Goal: Task Accomplishment & Management: Manage account settings

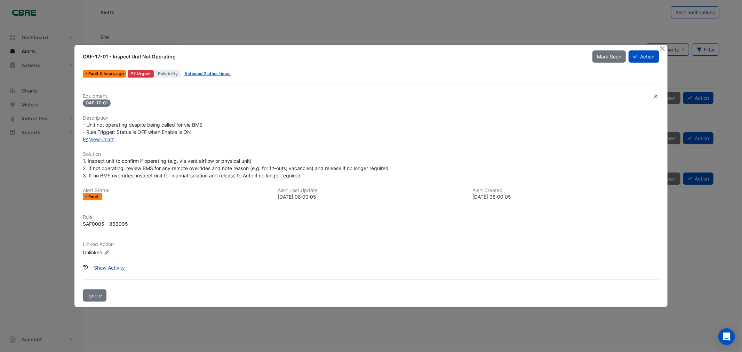
click at [112, 268] on button "Show Activity" at bounding box center [109, 268] width 40 height 12
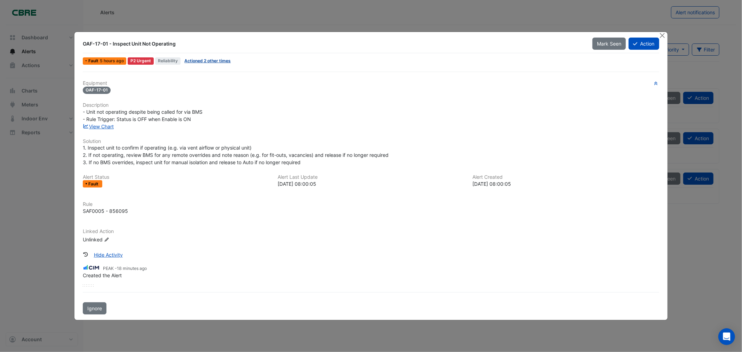
click at [206, 60] on link "Actioned 2 other times" at bounding box center [207, 60] width 46 height 5
click at [663, 35] on button "Close" at bounding box center [662, 35] width 7 height 7
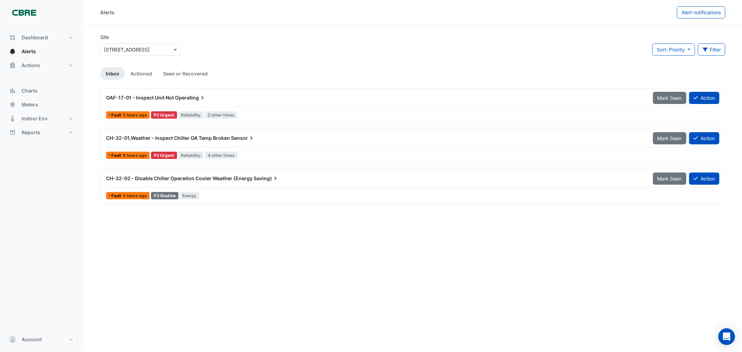
click at [199, 95] on icon at bounding box center [202, 97] width 7 height 7
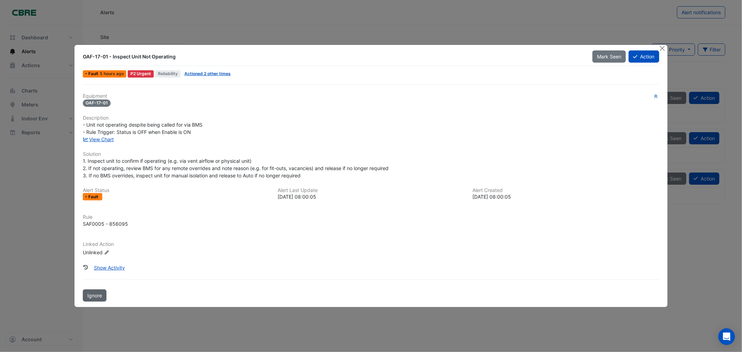
click at [96, 291] on button "Ignore" at bounding box center [95, 296] width 24 height 12
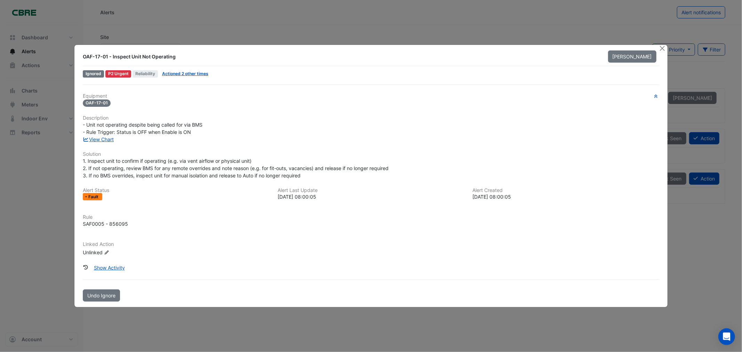
click at [221, 320] on ngb-modal-window "OAF-17-01 - Inspect Unit Not Operating Mark Unseen Ignored P2 Urgent Reliabilit…" at bounding box center [371, 176] width 742 height 352
click at [661, 47] on button "Close" at bounding box center [662, 48] width 7 height 7
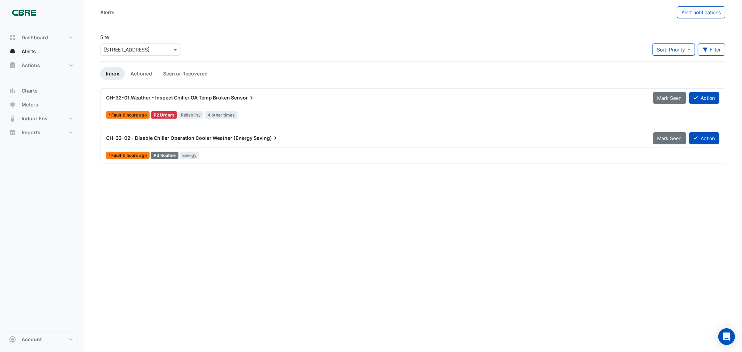
click at [257, 140] on span "Saving)" at bounding box center [266, 138] width 25 height 7
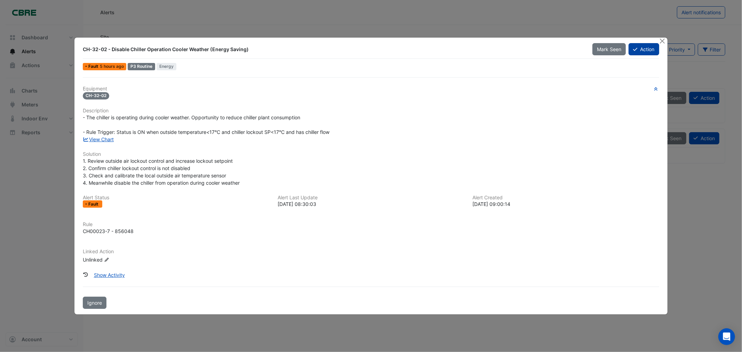
click at [646, 49] on button "Action" at bounding box center [644, 49] width 30 height 12
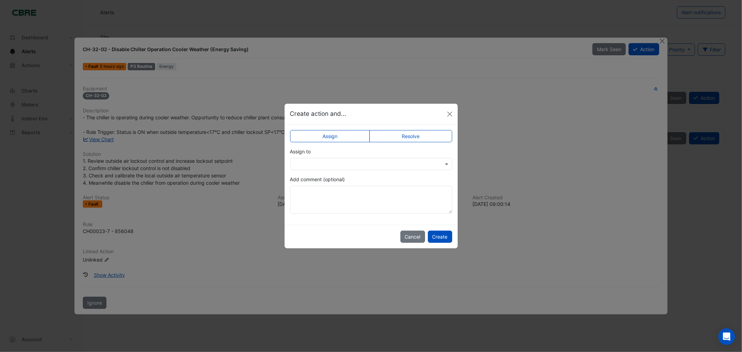
drag, startPoint x: 441, startPoint y: 126, endPoint x: 433, endPoint y: 127, distance: 7.7
click at [439, 126] on div "Assign Resolve Assign to Add comment (optional)" at bounding box center [371, 175] width 173 height 100
click at [433, 127] on div "Assign Resolve Assign to Add comment (optional)" at bounding box center [371, 175] width 173 height 100
drag, startPoint x: 412, startPoint y: 137, endPoint x: 411, endPoint y: 143, distance: 6.1
click at [411, 138] on label "Resolve" at bounding box center [411, 136] width 83 height 12
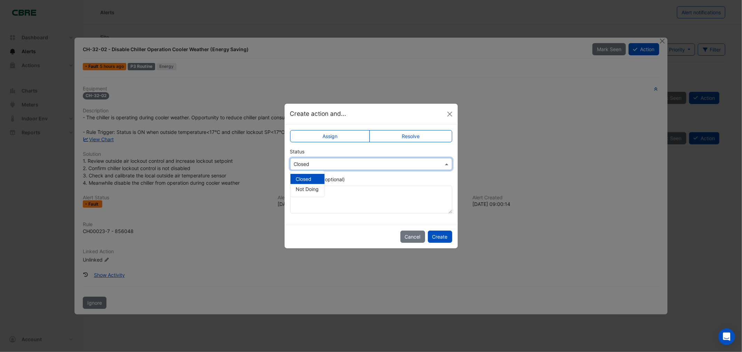
click at [352, 169] on div "Select Status × Closed" at bounding box center [371, 164] width 162 height 12
drag, startPoint x: 317, startPoint y: 130, endPoint x: 320, endPoint y: 133, distance: 4.4
click at [317, 130] on label "Assign" at bounding box center [330, 136] width 80 height 12
click at [327, 136] on label "Assign" at bounding box center [330, 136] width 80 height 12
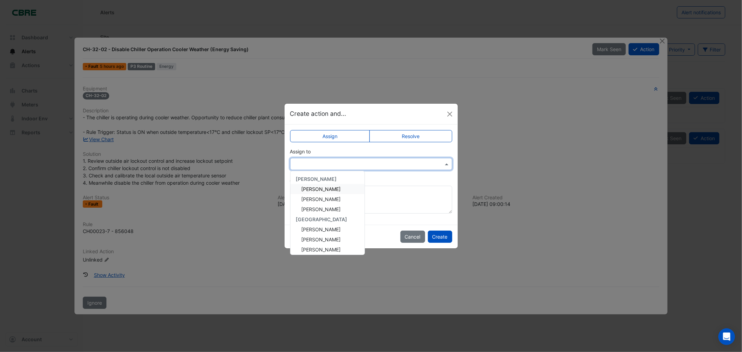
click at [328, 161] on input "text" at bounding box center [364, 164] width 141 height 7
type input "**"
click at [325, 187] on span "[PERSON_NAME]" at bounding box center [321, 189] width 39 height 6
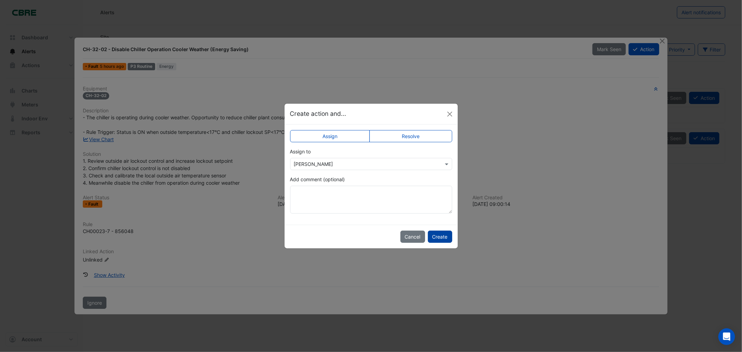
click at [436, 232] on button "Create" at bounding box center [440, 237] width 24 height 12
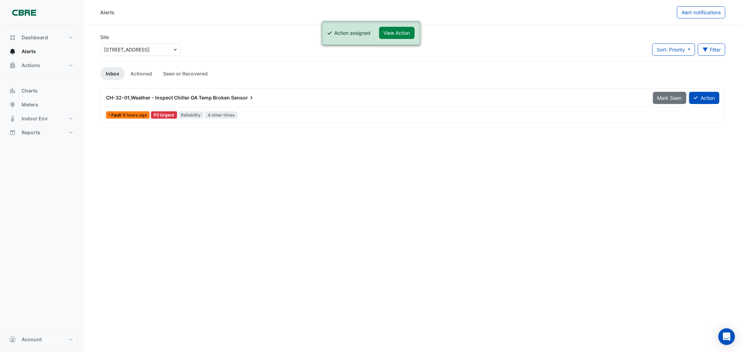
click at [197, 100] on span "CH-32-01,Weather - Inspect Chiller OA Temp Broken" at bounding box center [168, 98] width 124 height 6
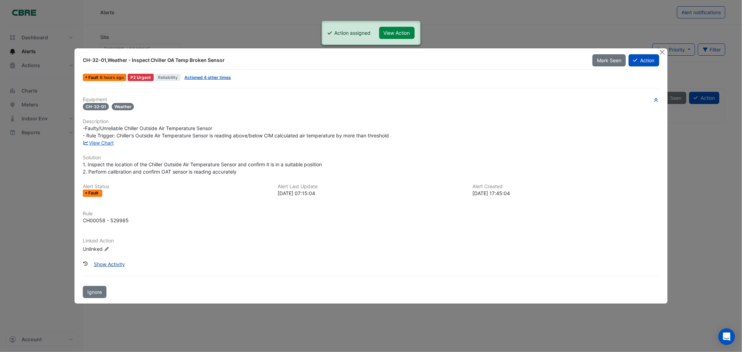
click at [113, 263] on button "Show Activity" at bounding box center [109, 264] width 40 height 12
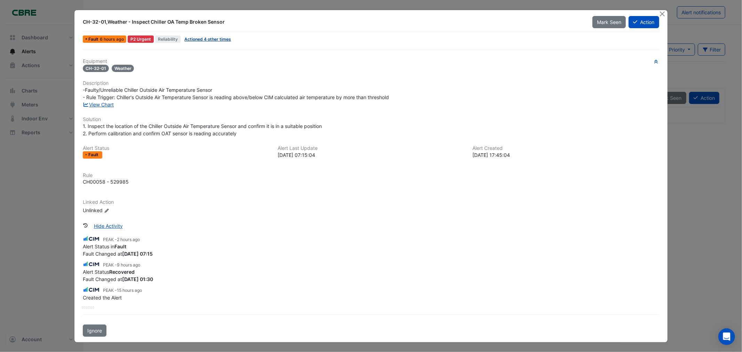
click at [199, 41] on link "Actioned 4 other times" at bounding box center [207, 39] width 47 height 5
click at [655, 24] on button "Action" at bounding box center [644, 22] width 30 height 12
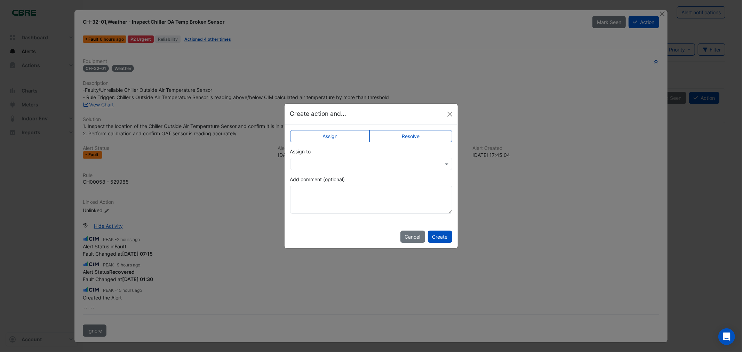
click at [346, 165] on input "text" at bounding box center [364, 164] width 141 height 7
type input "***"
click at [333, 186] on span "[PERSON_NAME]" at bounding box center [321, 189] width 39 height 6
click at [445, 237] on button "Create" at bounding box center [440, 237] width 24 height 12
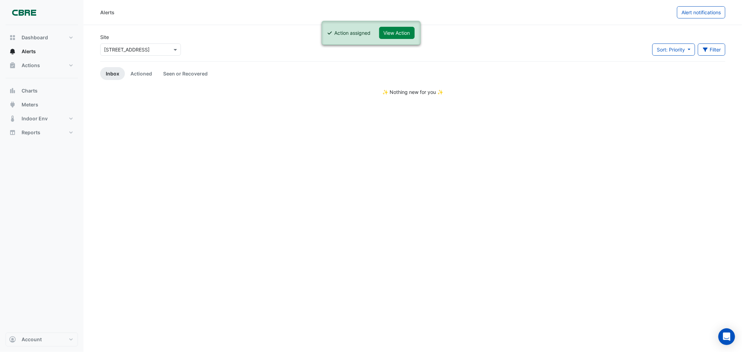
drag, startPoint x: 307, startPoint y: 123, endPoint x: 242, endPoint y: 95, distance: 70.6
click at [304, 120] on div "Alerts Alert notifications Site Select a Site × 570 Bourke Street Sort: Priorit…" at bounding box center [413, 176] width 659 height 352
click at [48, 43] on button "Dashboard" at bounding box center [42, 38] width 72 height 14
select select "***"
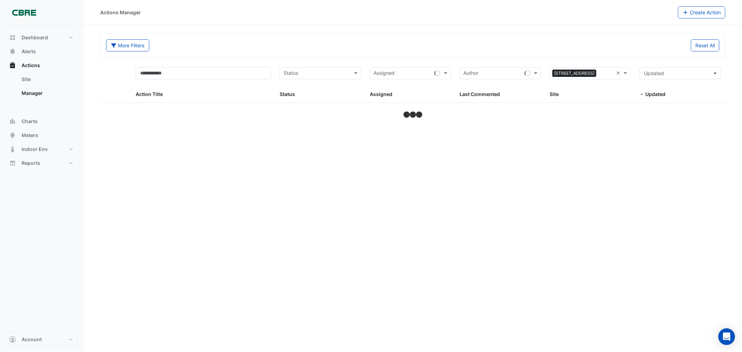
select select "***"
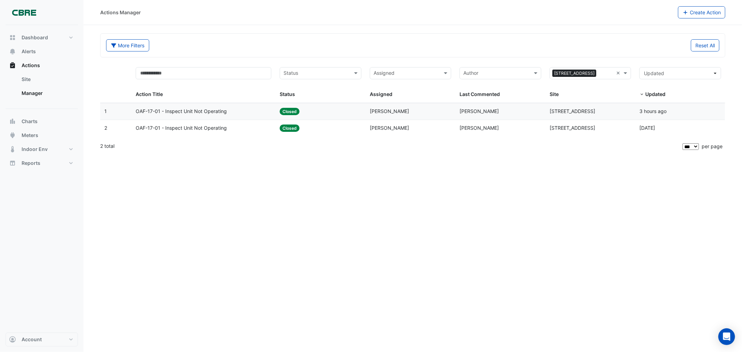
click at [196, 112] on span "OAF-17-01 - Inspect Unit Not Operating" at bounding box center [181, 112] width 91 height 8
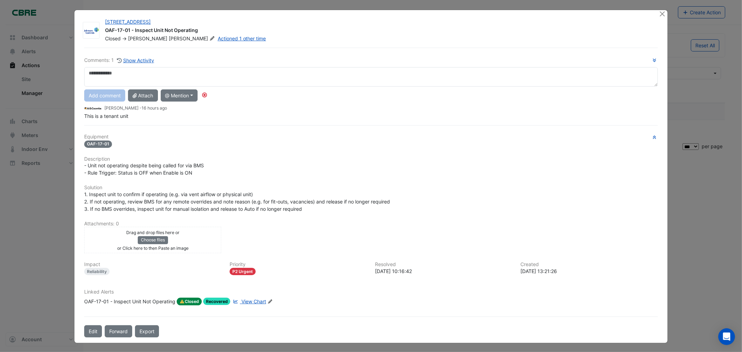
click at [248, 301] on span "View Chart" at bounding box center [253, 302] width 25 height 6
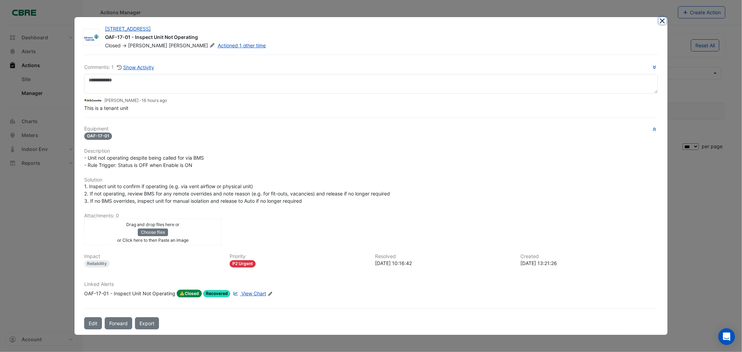
click at [662, 20] on button "Close" at bounding box center [662, 20] width 7 height 7
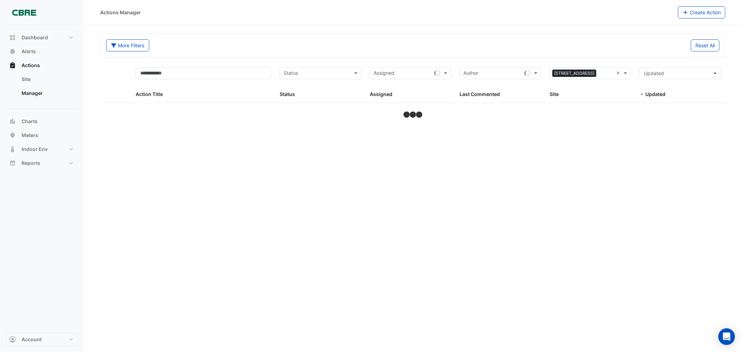
select select "***"
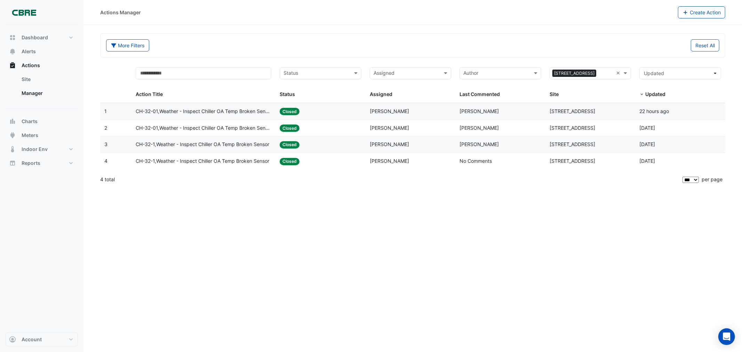
click at [213, 112] on span "CH-32-01,Weather - Inspect Chiller OA Temp Broken Sensor" at bounding box center [204, 112] width 136 height 8
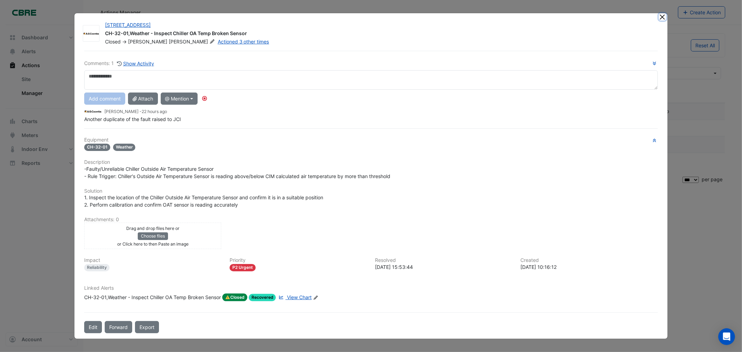
click at [664, 16] on button "Close" at bounding box center [662, 16] width 7 height 7
